Goal: Task Accomplishment & Management: Use online tool/utility

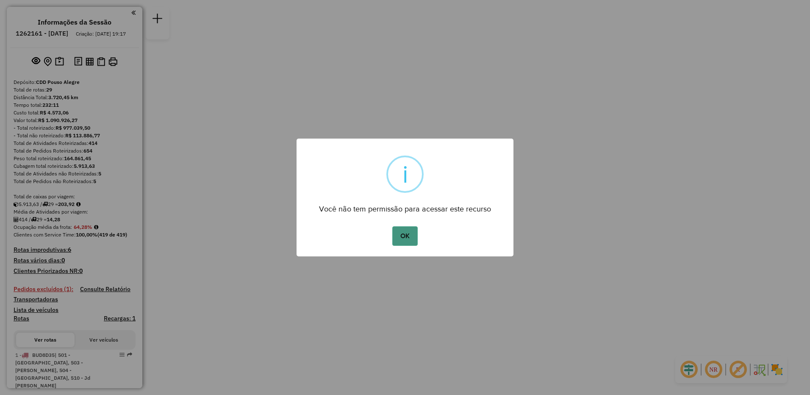
click at [407, 235] on button "OK" at bounding box center [404, 235] width 25 height 19
click at [404, 241] on button "OK" at bounding box center [404, 235] width 25 height 19
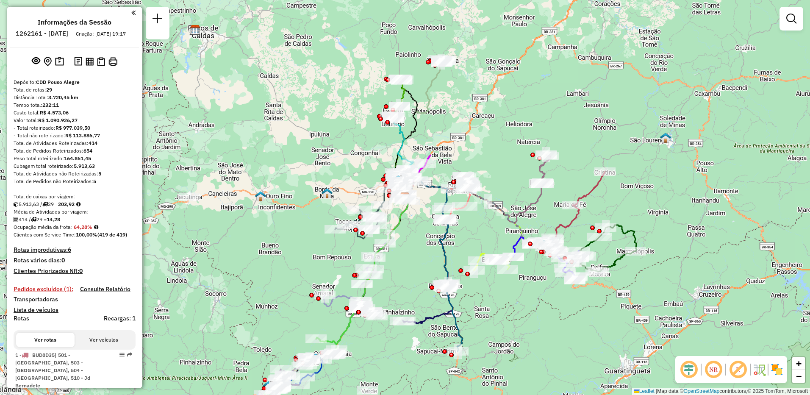
click at [136, 14] on div "Informações da Sessão 1262161 - 09/09/2025 Criação: 08/09/2025 19:17 Depósito: …" at bounding box center [75, 197] width 136 height 381
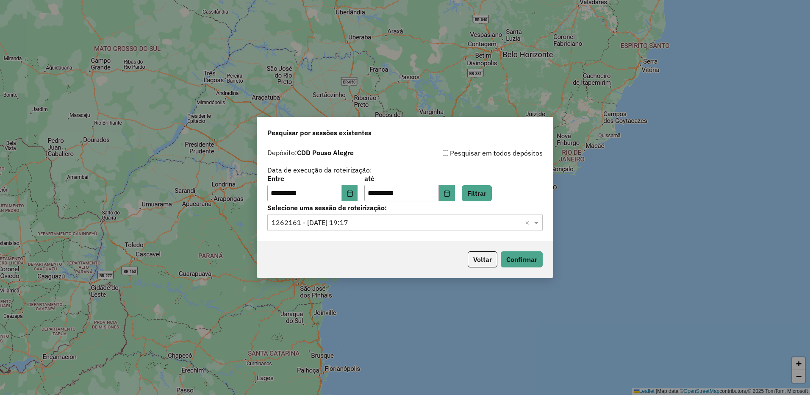
click at [343, 222] on input "text" at bounding box center [396, 223] width 250 height 10
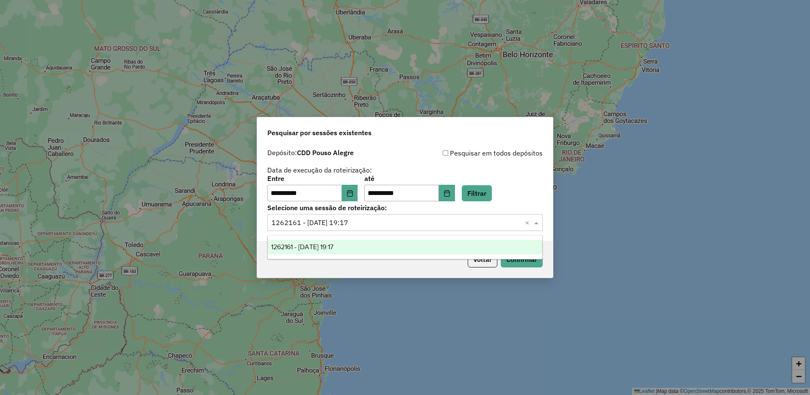
click at [343, 221] on input "text" at bounding box center [396, 223] width 250 height 10
drag, startPoint x: 474, startPoint y: 284, endPoint x: 469, endPoint y: 276, distance: 9.7
click at [473, 284] on div "**********" at bounding box center [405, 197] width 810 height 395
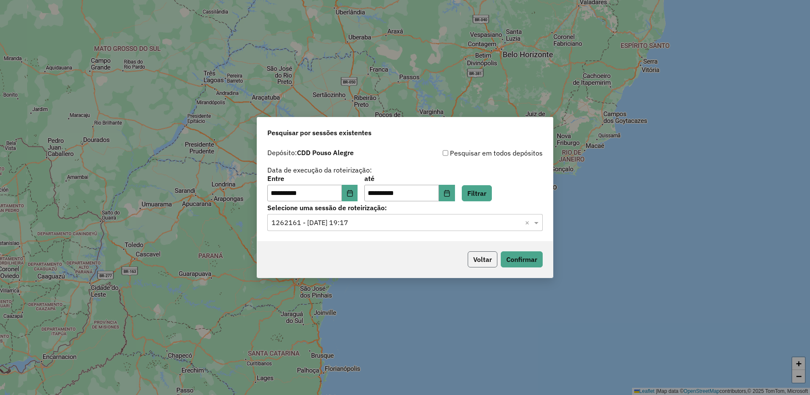
click at [474, 263] on button "Voltar" at bounding box center [482, 259] width 30 height 16
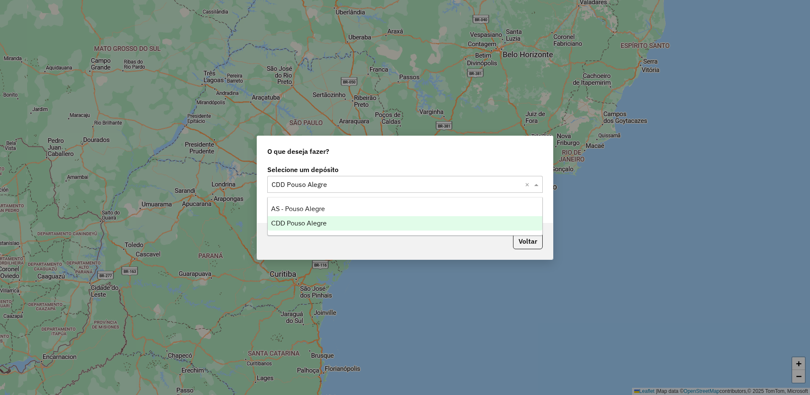
click at [334, 182] on input "text" at bounding box center [396, 185] width 250 height 10
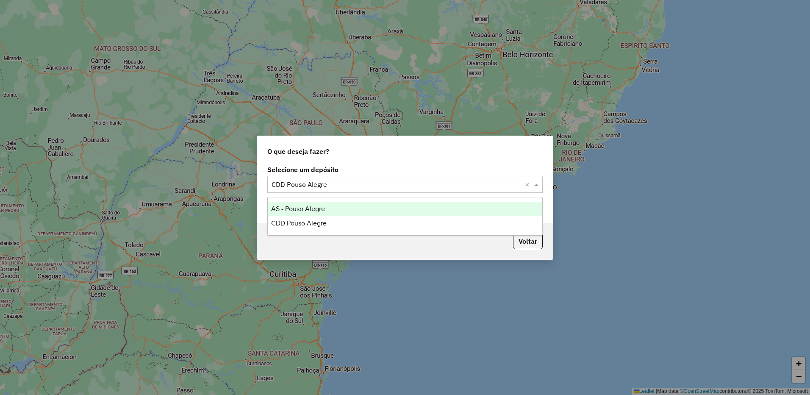
click at [315, 203] on div "AS - Pouso Alegre" at bounding box center [405, 209] width 274 height 14
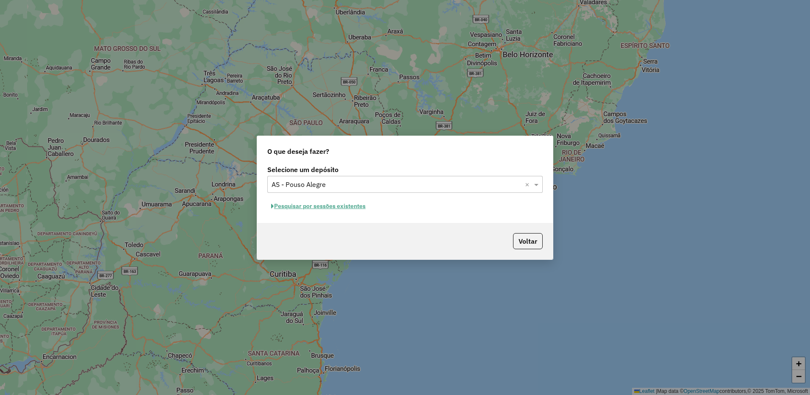
click at [347, 204] on button "Pesquisar por sessões existentes" at bounding box center [318, 205] width 102 height 13
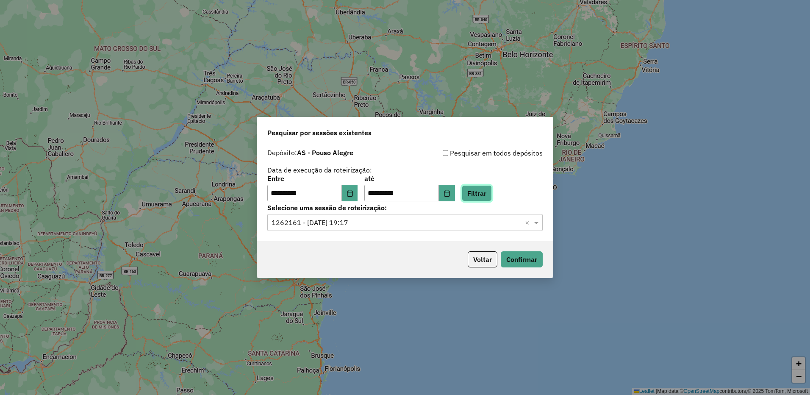
click at [490, 197] on button "Filtrar" at bounding box center [477, 193] width 30 height 16
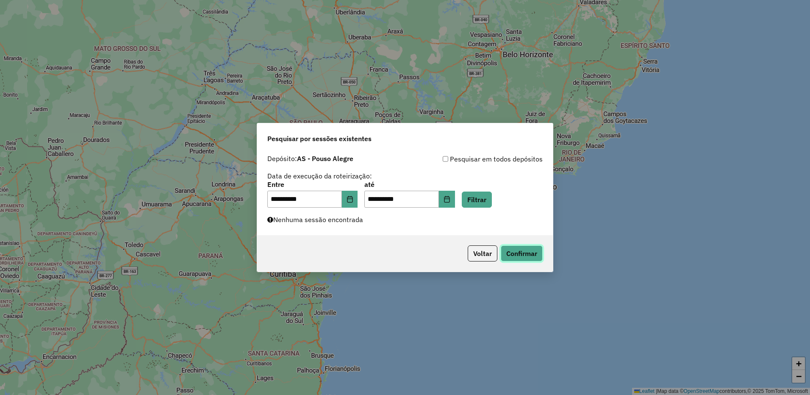
click at [524, 248] on button "Confirmar" at bounding box center [522, 253] width 42 height 16
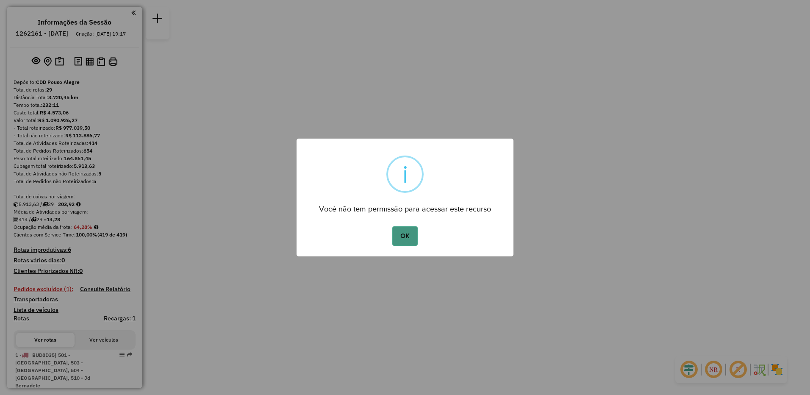
click at [407, 233] on button "OK" at bounding box center [404, 235] width 25 height 19
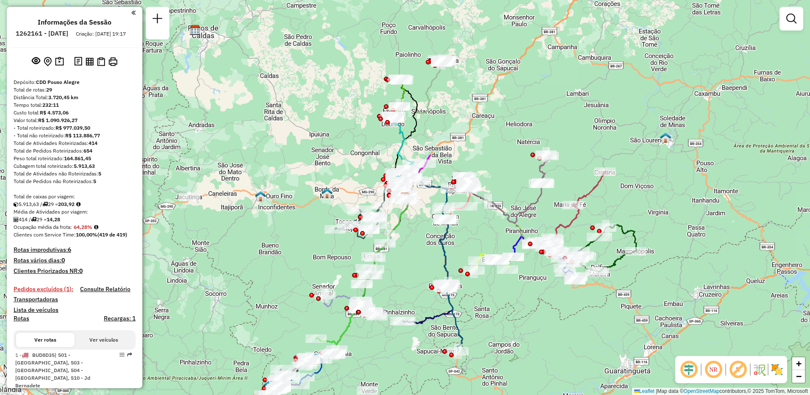
scroll to position [42, 0]
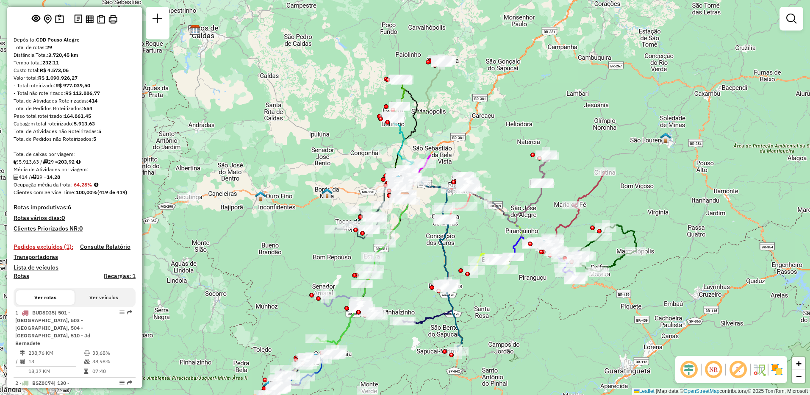
click at [103, 304] on button "Ver veículos" at bounding box center [104, 297] width 58 height 14
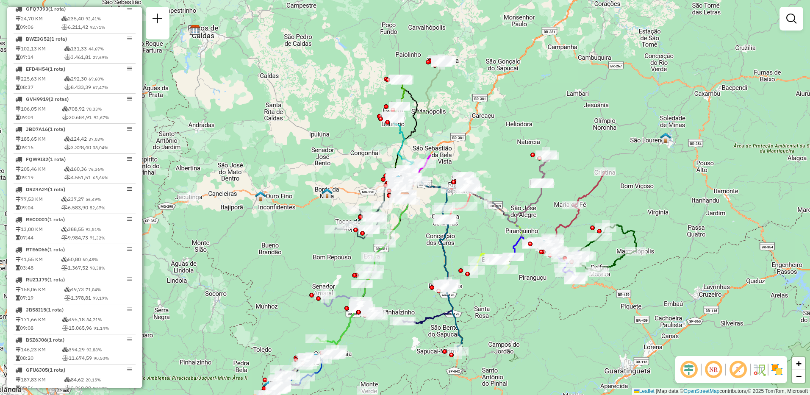
scroll to position [1004, 0]
